Goal: Information Seeking & Learning: Learn about a topic

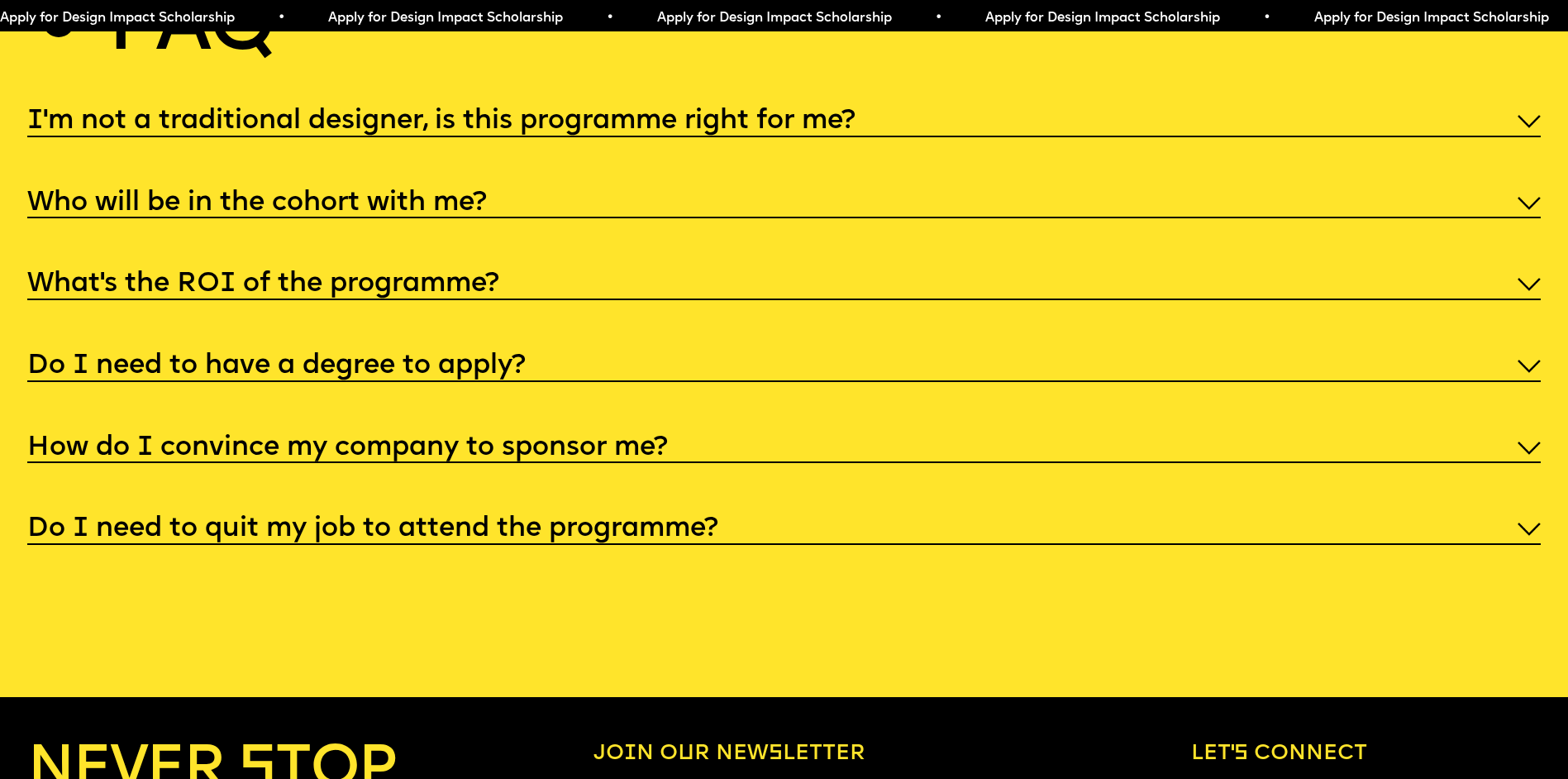
scroll to position [8215, 0]
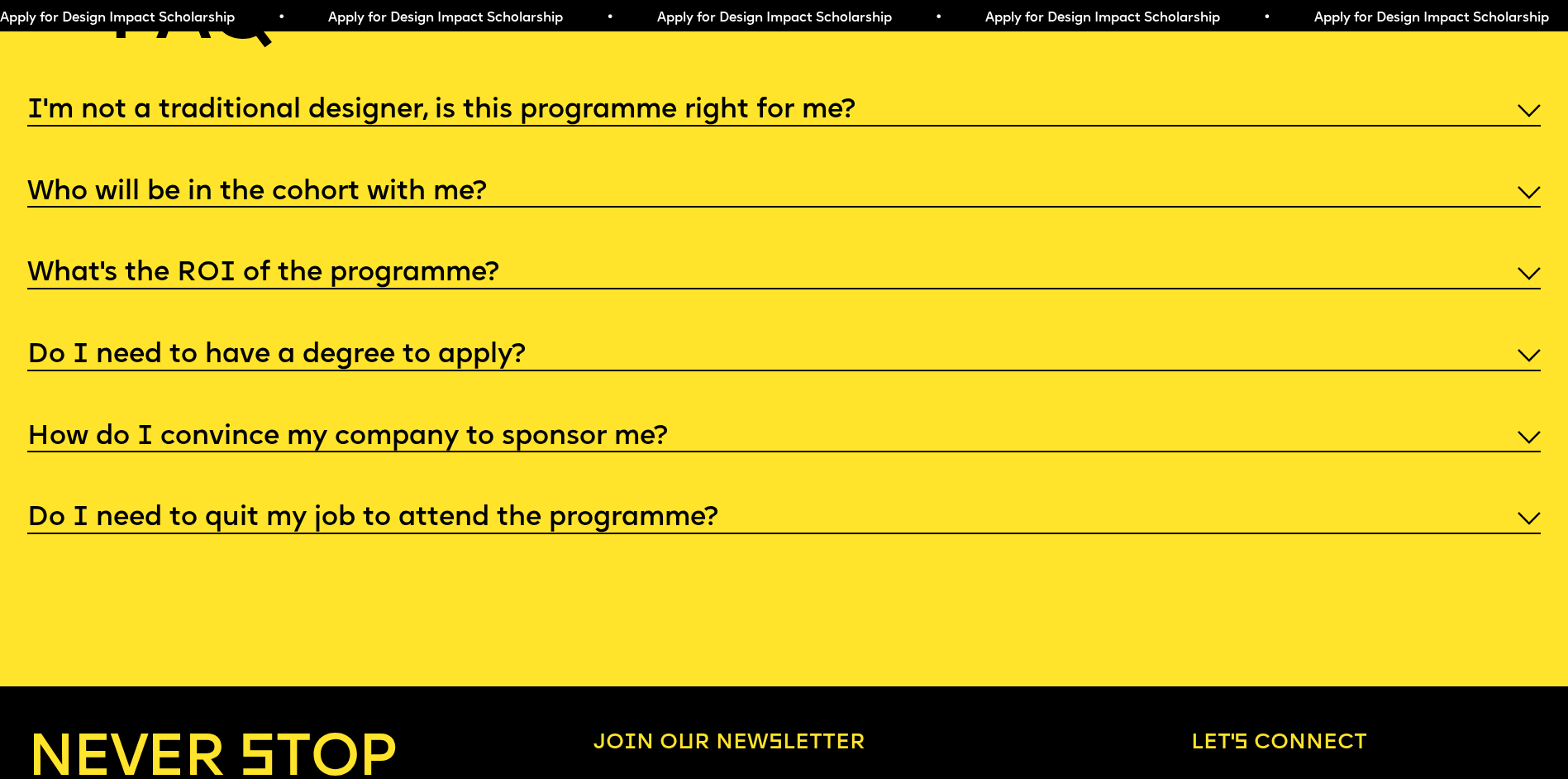
click at [1537, 118] on img at bounding box center [1528, 110] width 23 height 14
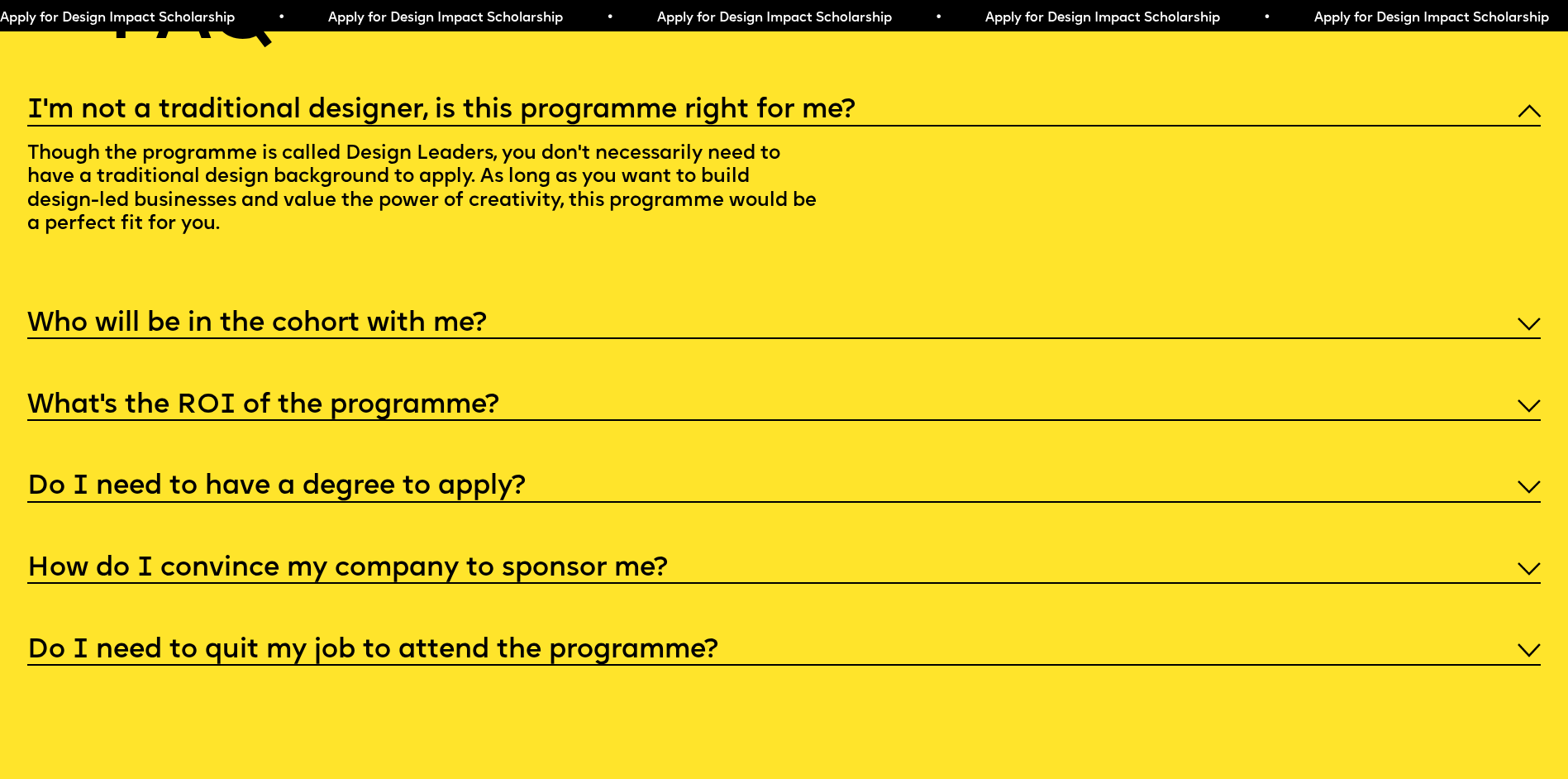
click at [1517, 118] on img at bounding box center [1528, 110] width 23 height 14
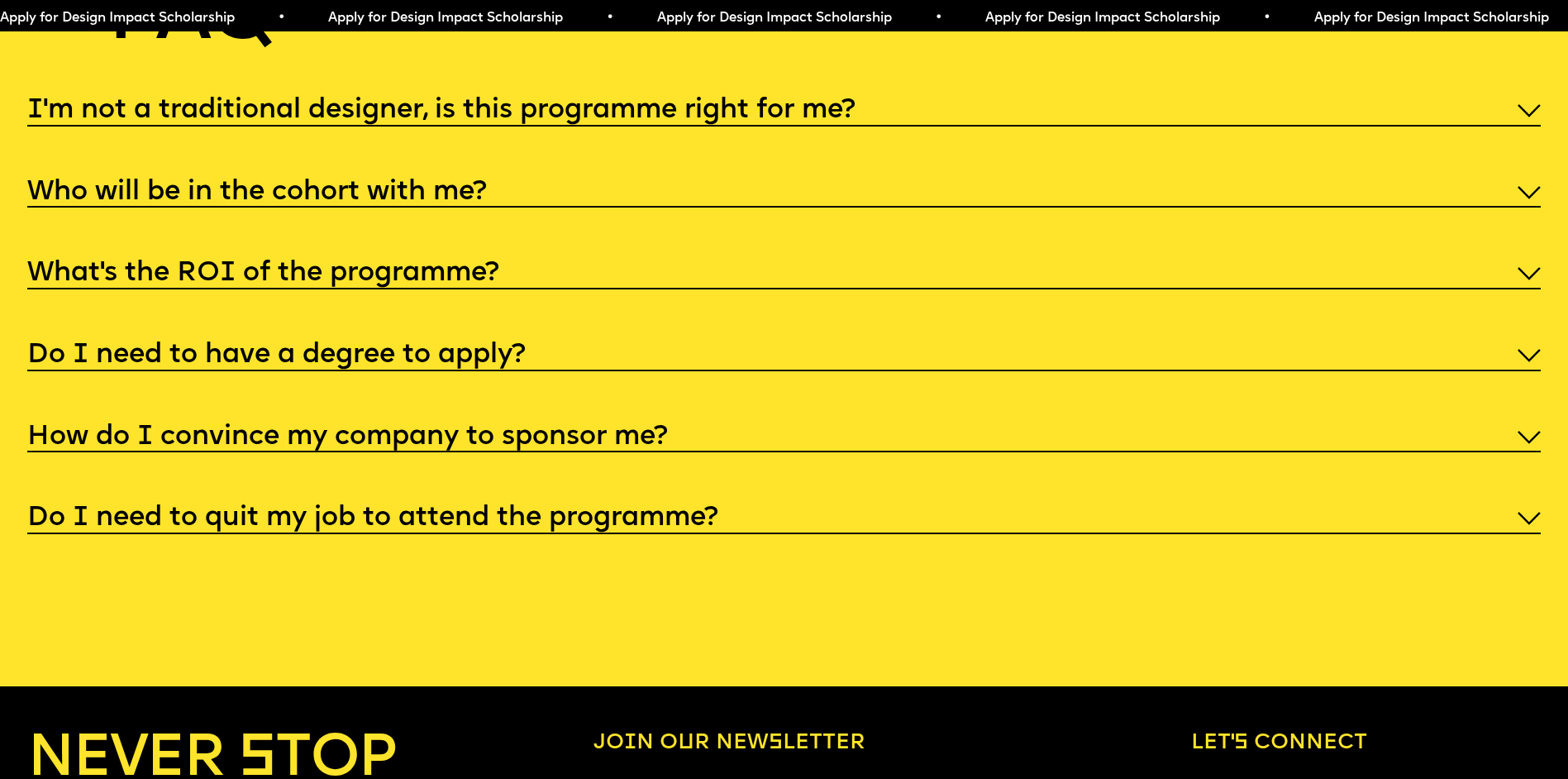
click at [1528, 200] on img at bounding box center [1528, 192] width 23 height 14
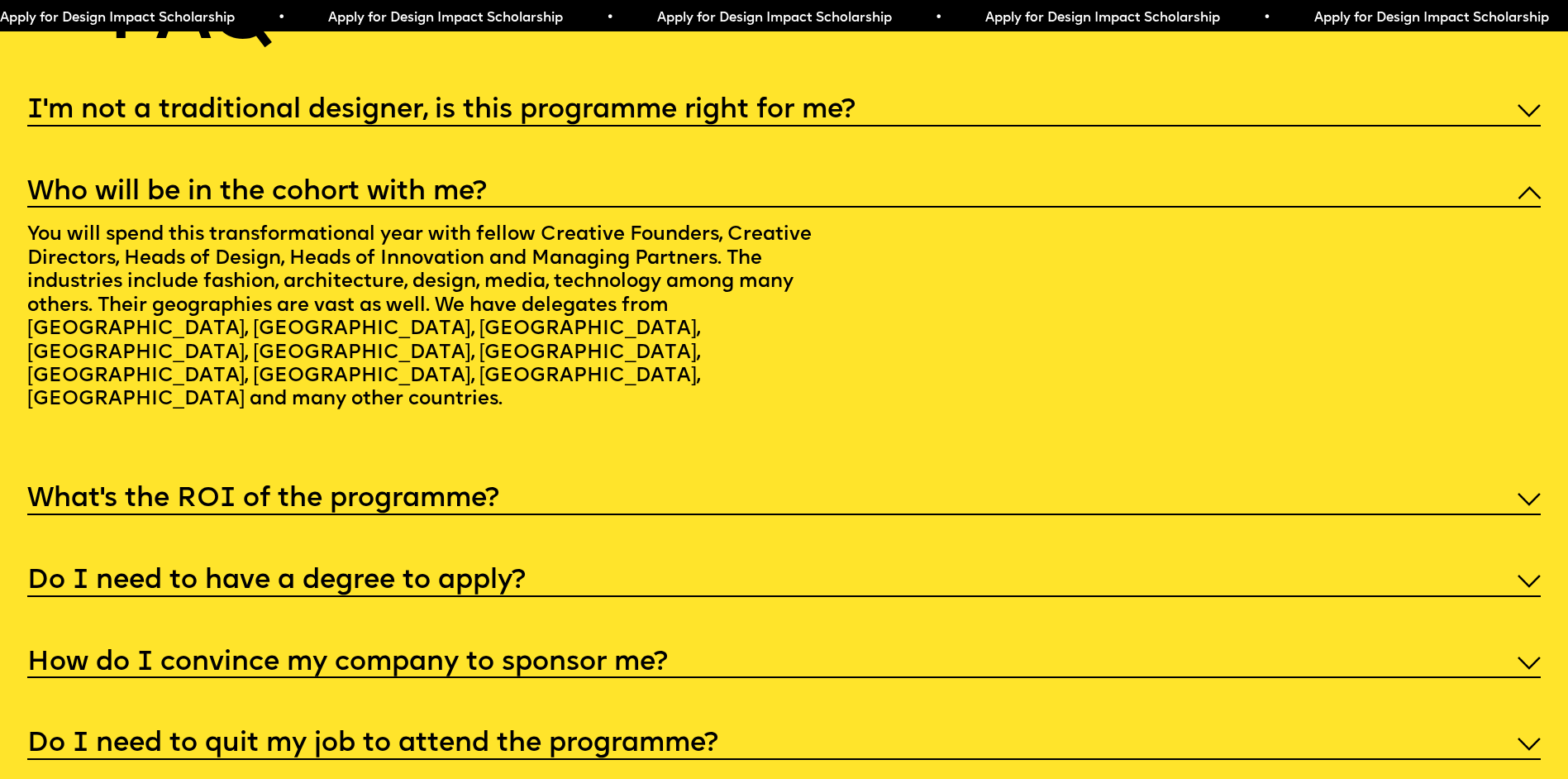
click at [1527, 209] on div "Who will be in the cohort with me?" at bounding box center [784, 191] width 1513 height 35
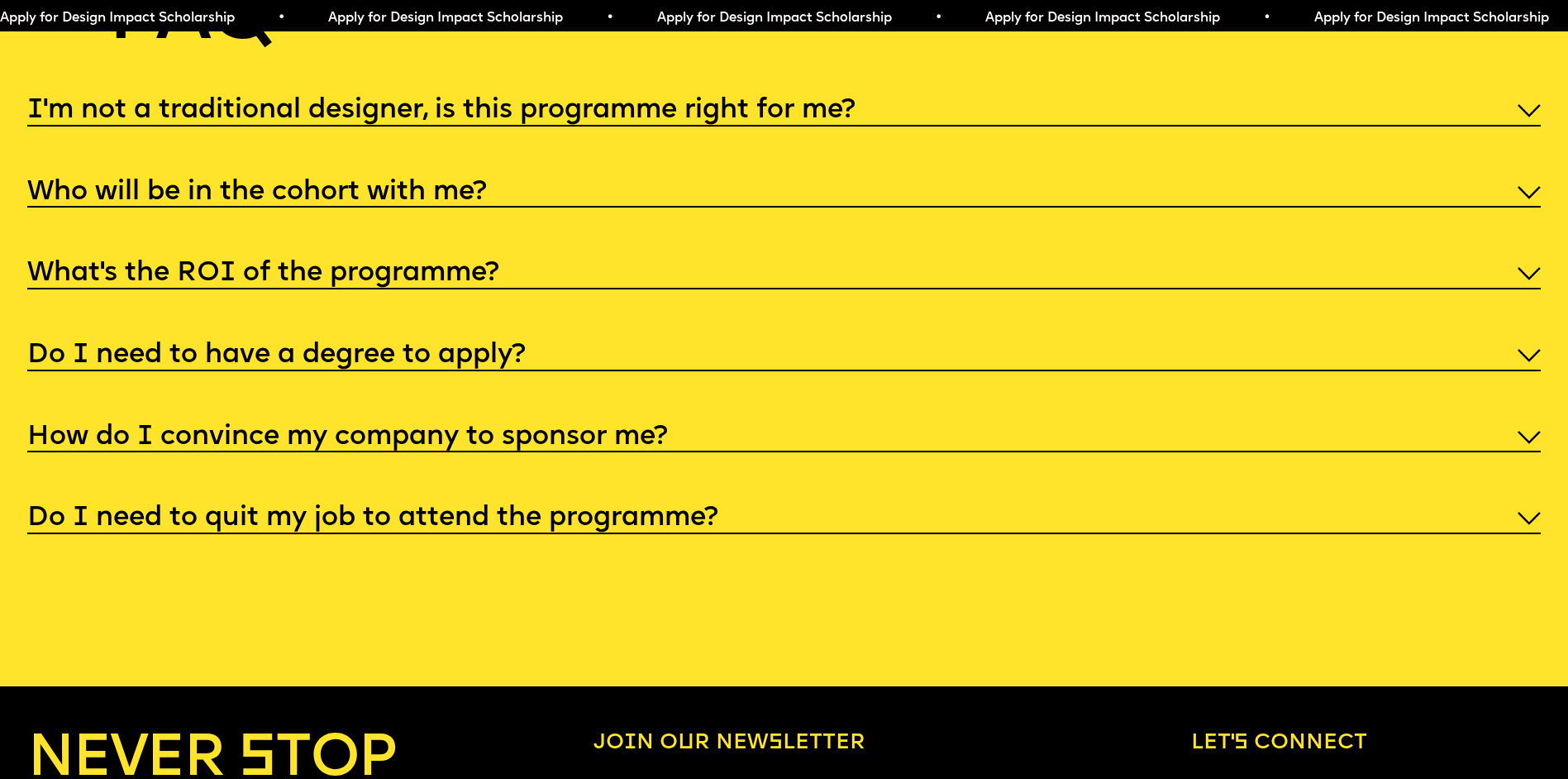
click at [1523, 281] on img at bounding box center [1528, 273] width 23 height 14
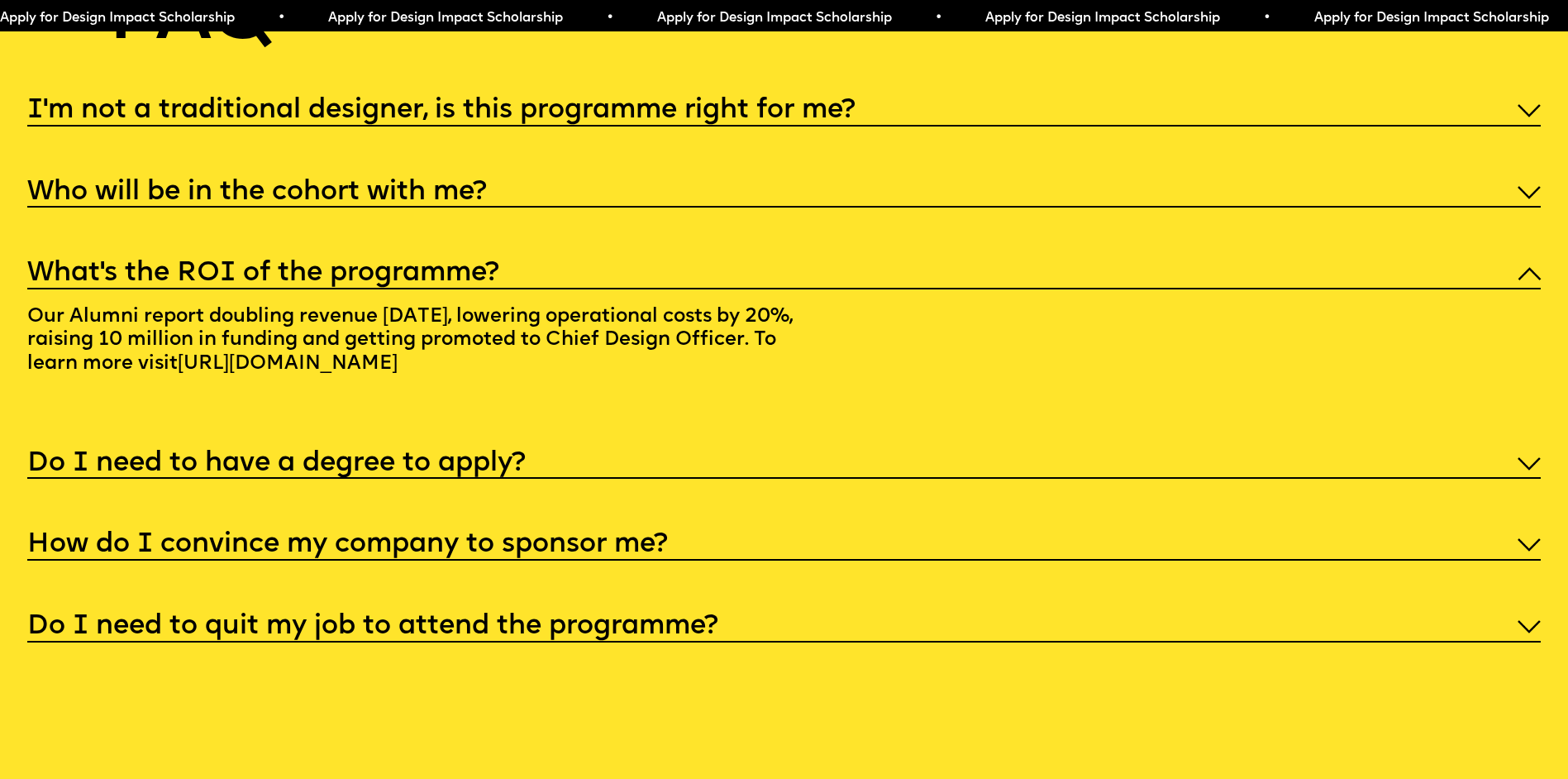
click at [1516, 290] on div "What’s the ROI of the programme?" at bounding box center [784, 272] width 1513 height 35
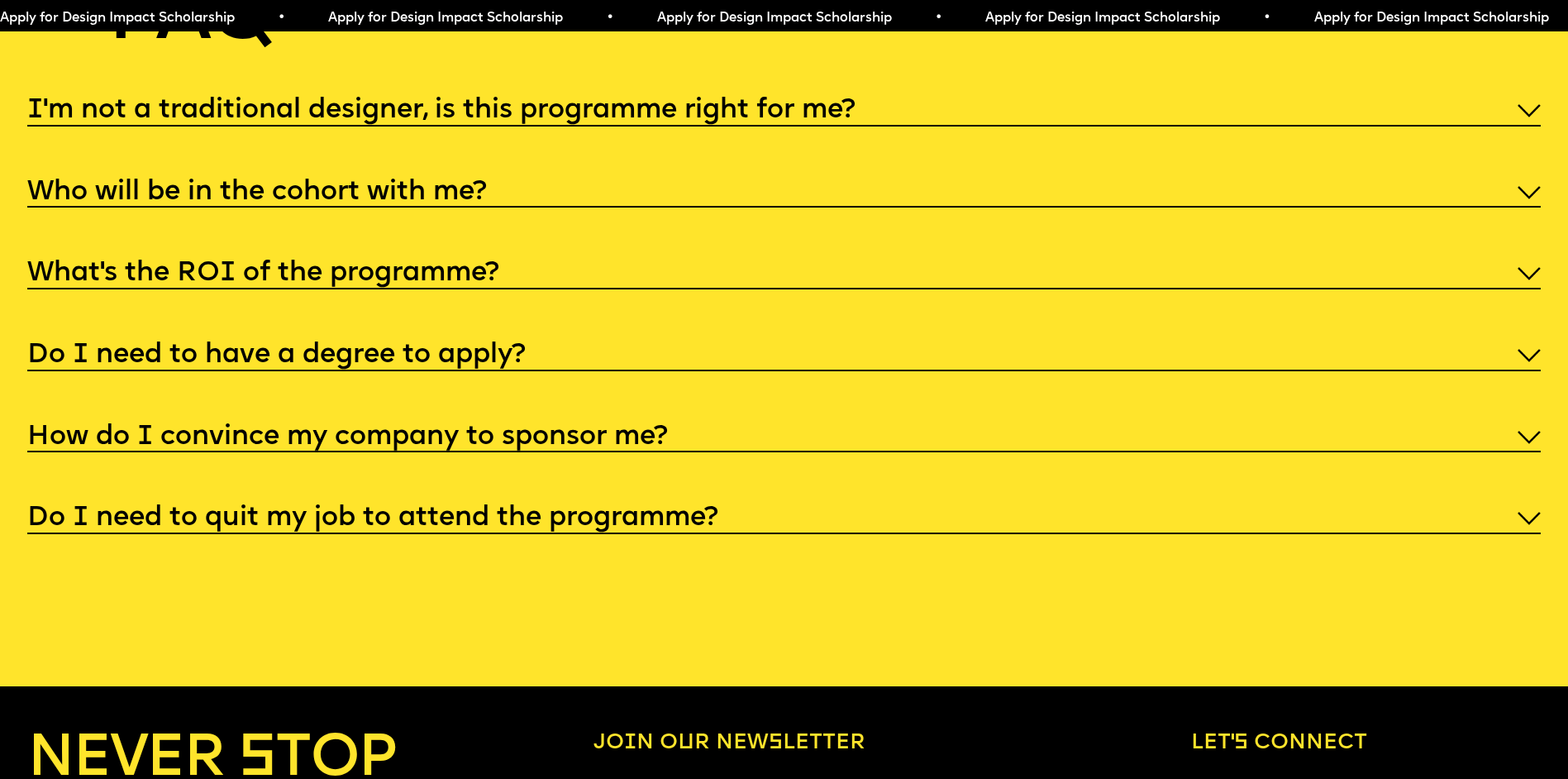
click at [1509, 372] on div "Do I need to have a degree to apply?" at bounding box center [784, 354] width 1513 height 35
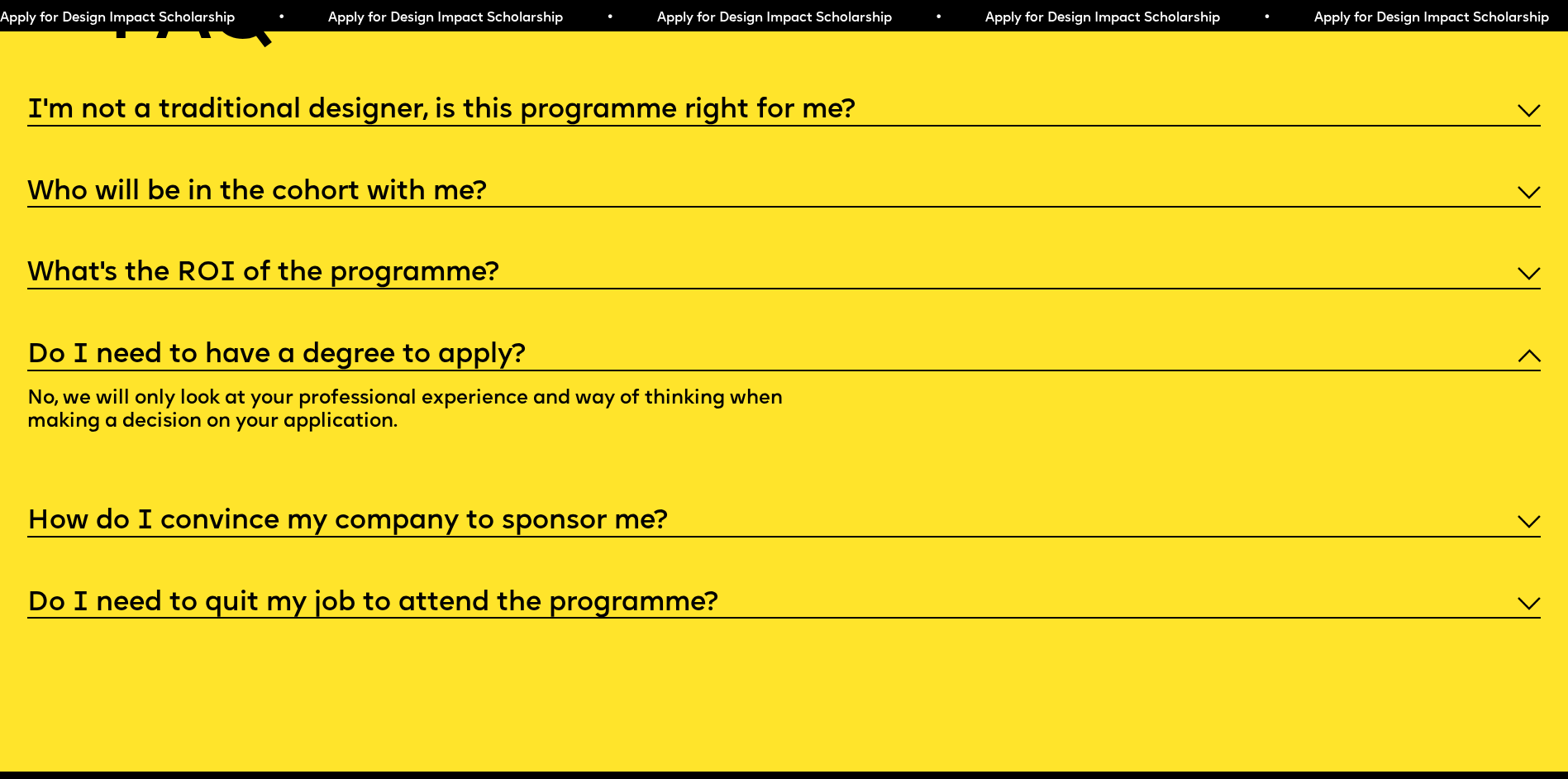
click at [1526, 363] on img at bounding box center [1528, 355] width 23 height 14
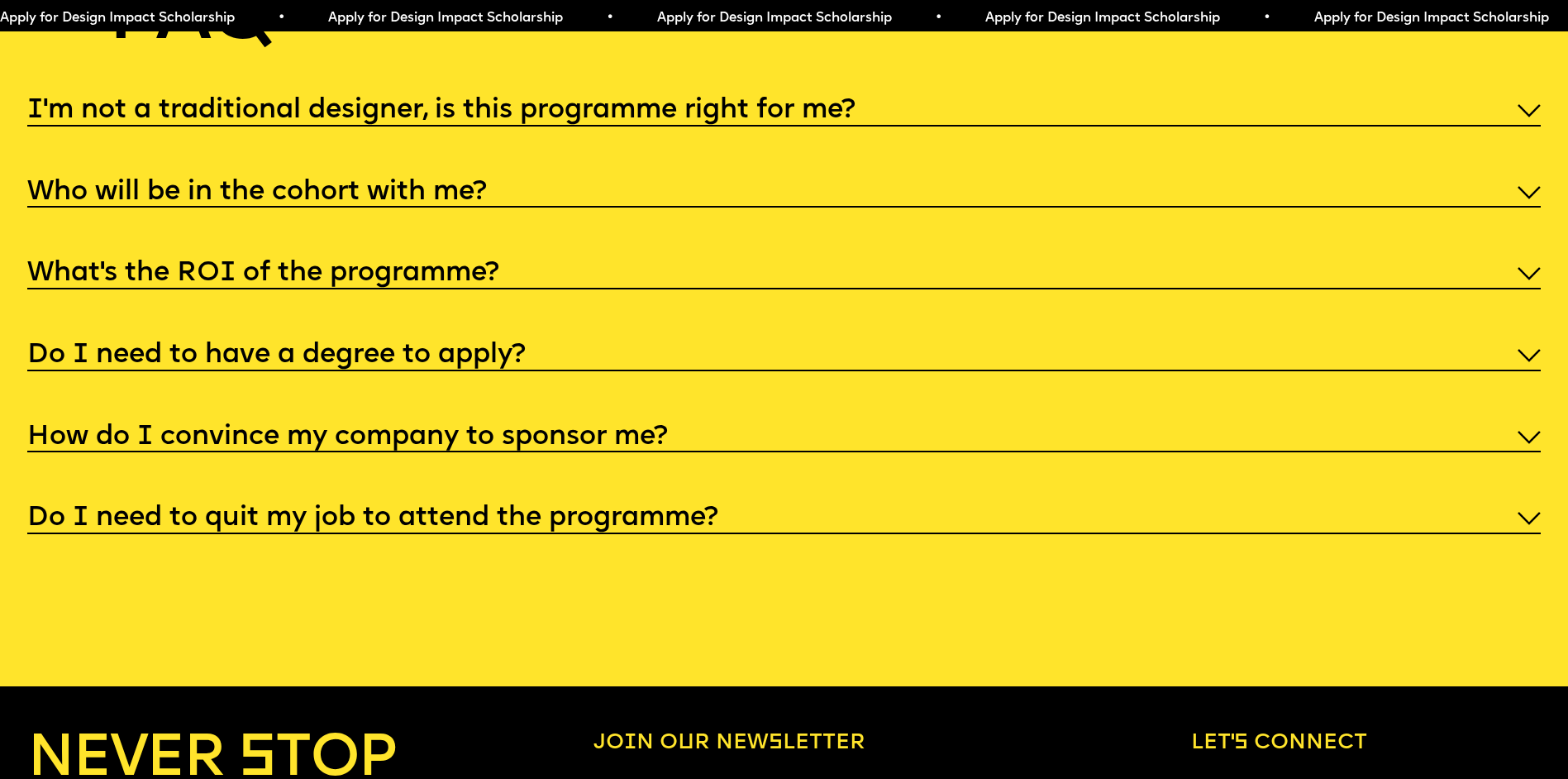
click at [1520, 453] on div "How do I convince my company to sponsor me?" at bounding box center [784, 436] width 1513 height 35
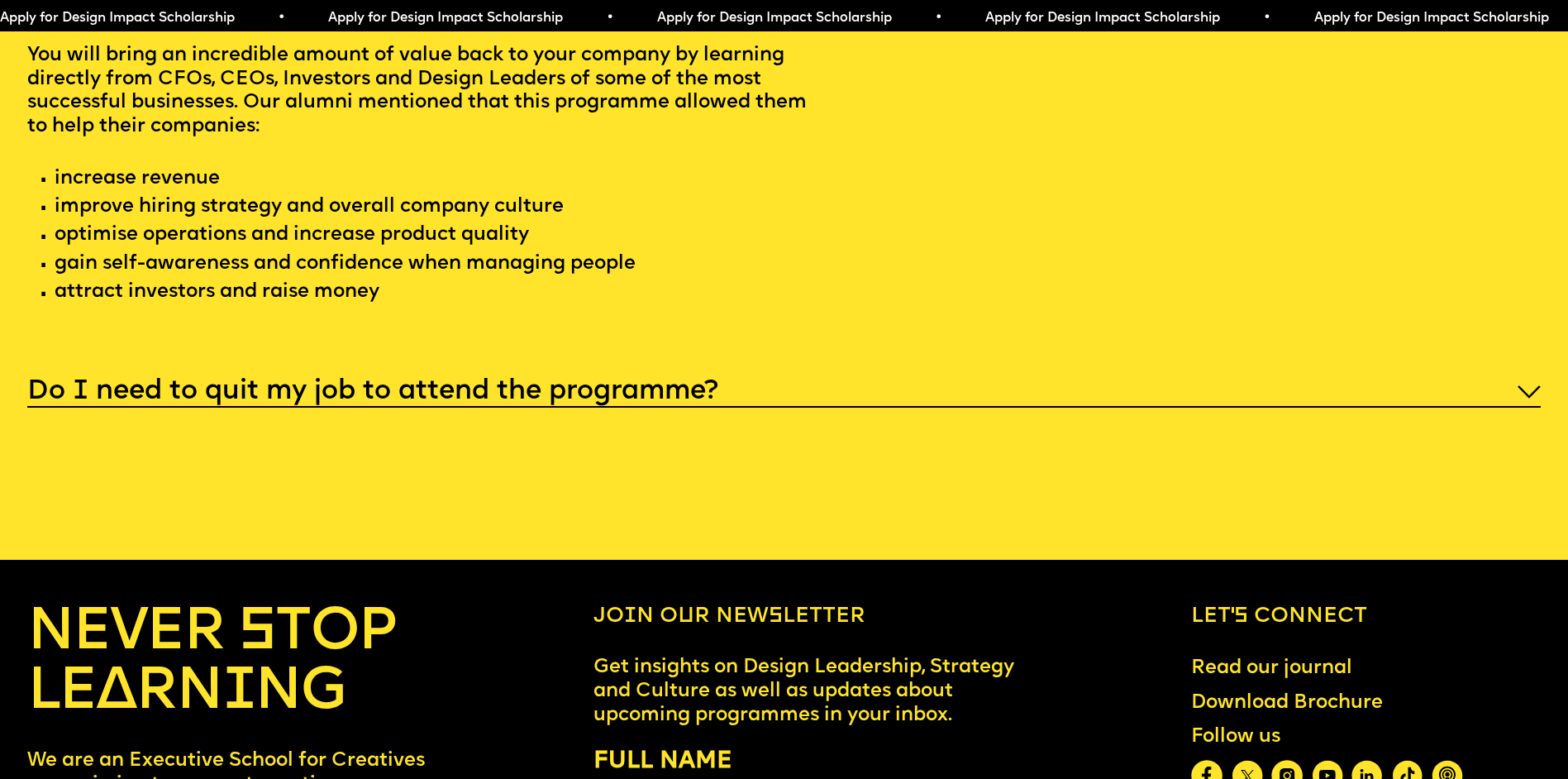
scroll to position [8628, 0]
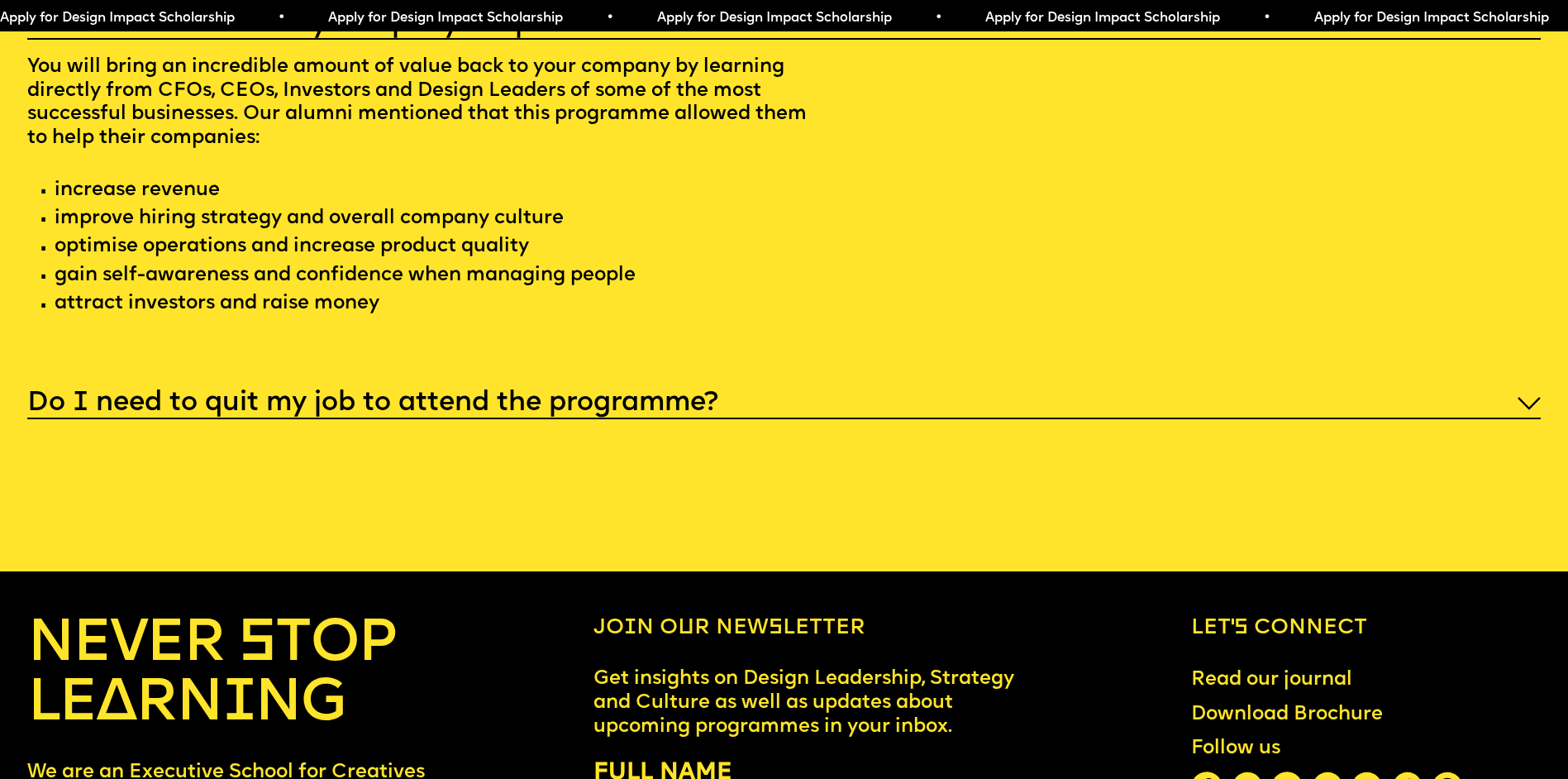
click at [1526, 410] on img at bounding box center [1528, 404] width 23 height 14
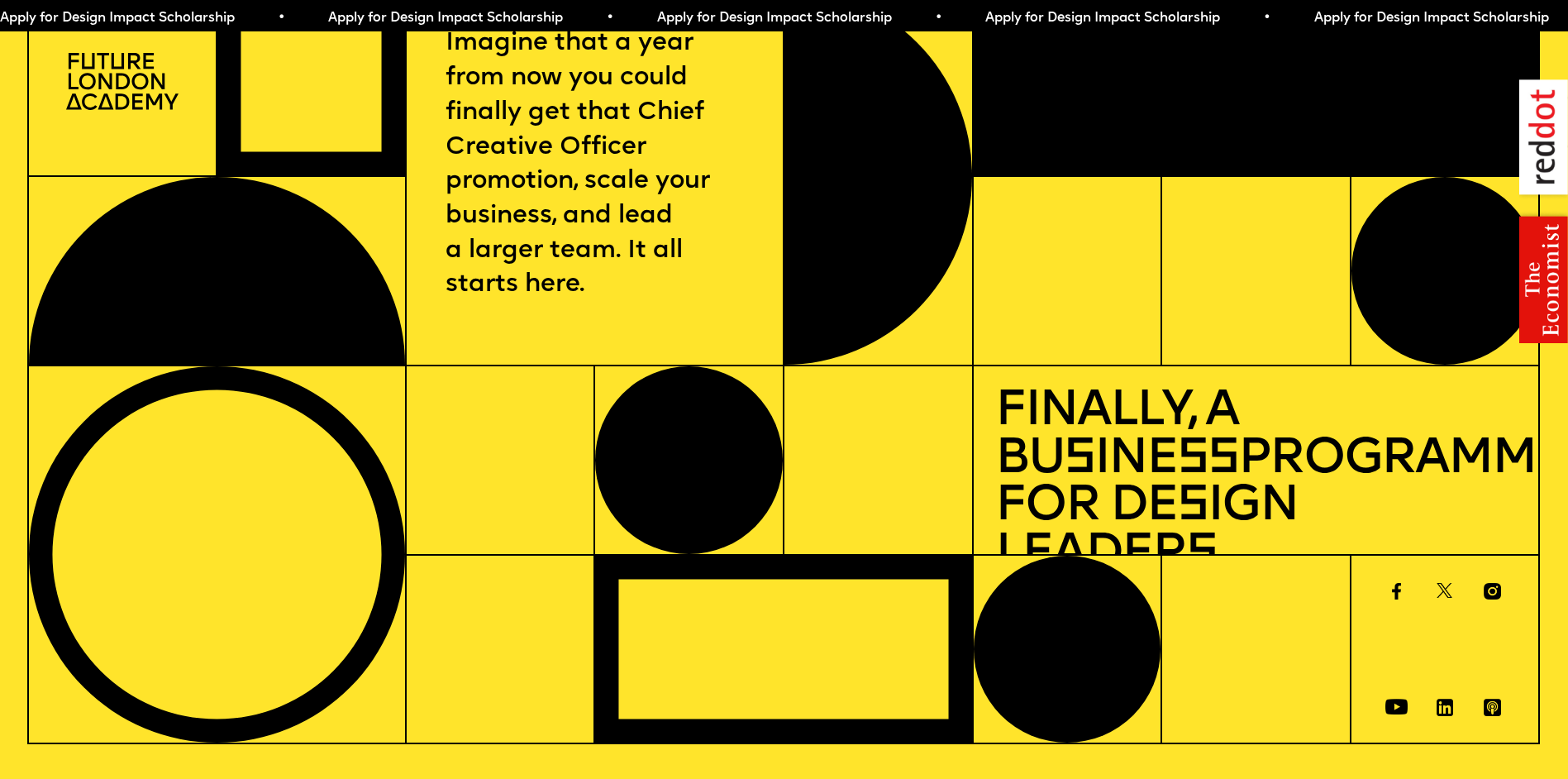
scroll to position [0, 0]
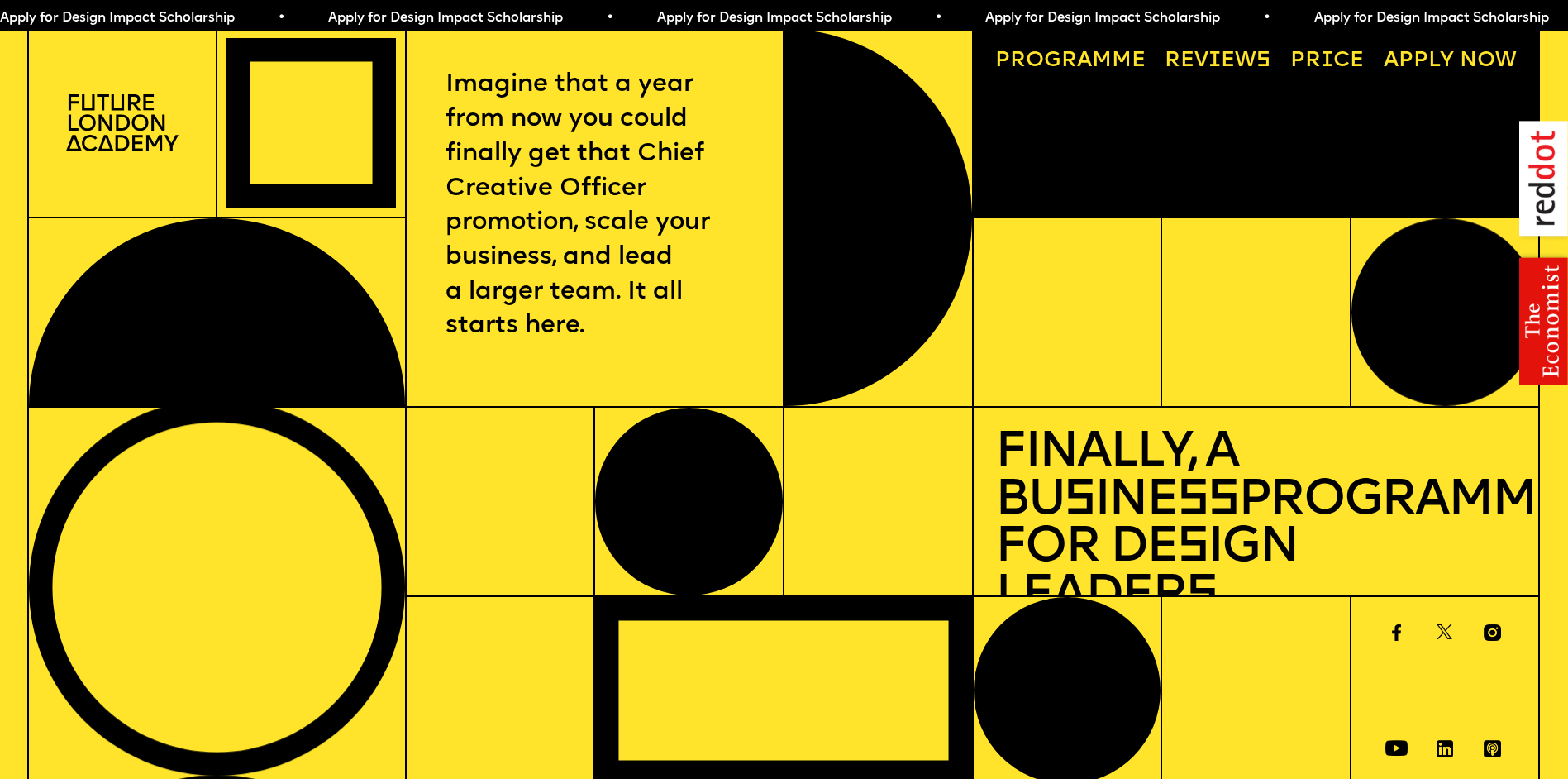
click at [1114, 63] on link "Progr a mme" at bounding box center [1070, 61] width 172 height 43
